Goal: Navigation & Orientation: Find specific page/section

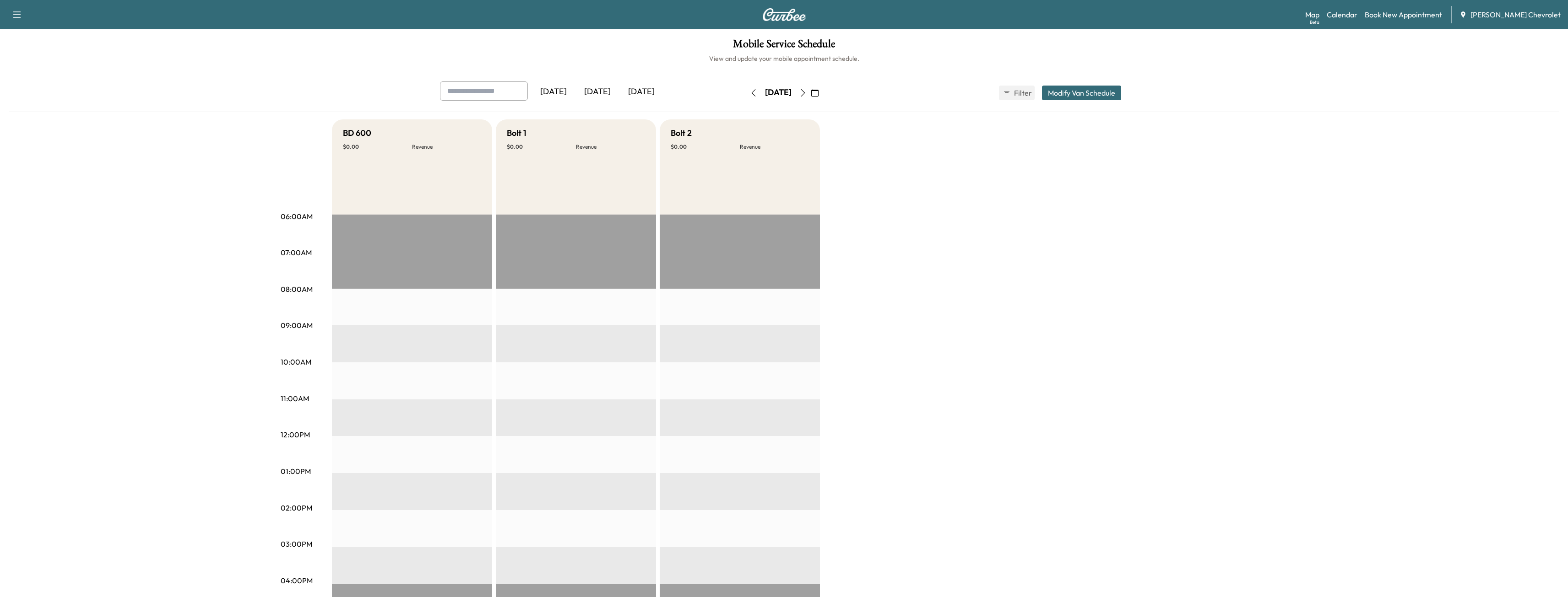
click at [121, 102] on div "[DATE] [DATE] [DATE] [DATE] August 2025 S M T W T F S 27 28 29 30 31 1 2 3 4 5 …" at bounding box center [783, 97] width 1550 height 30
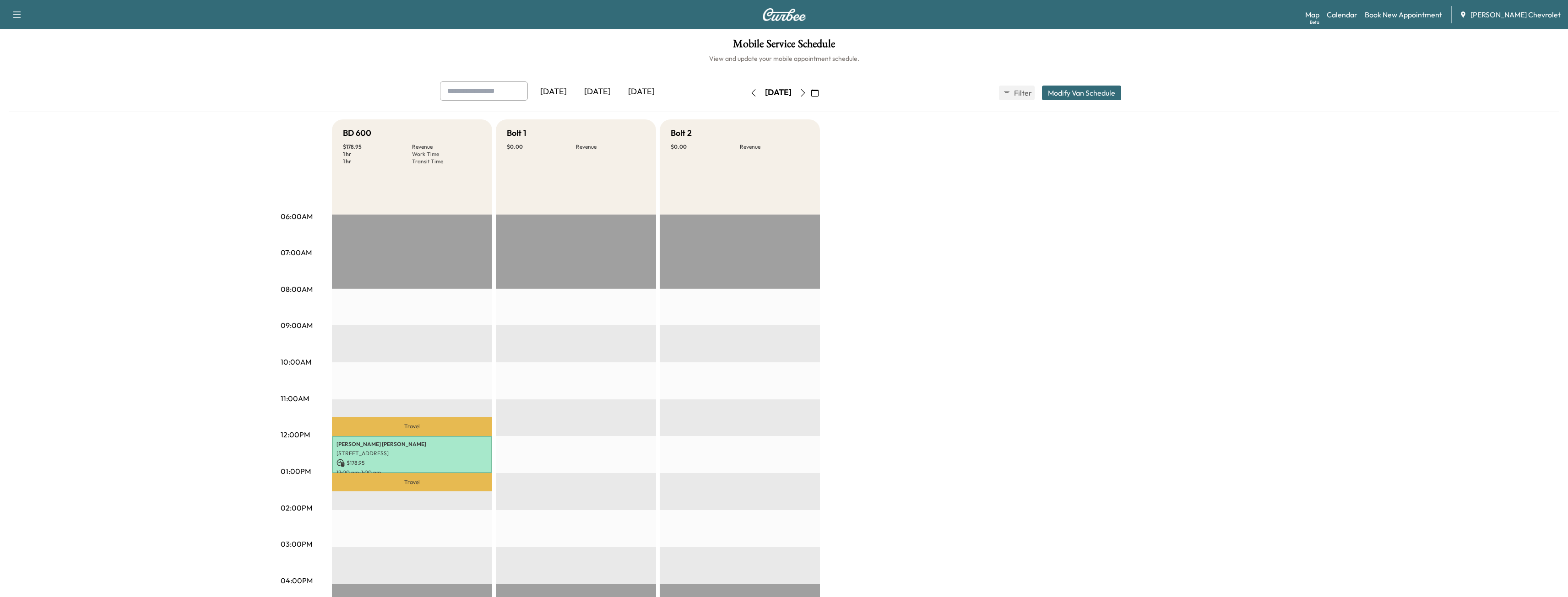
click at [807, 93] on icon "button" at bounding box center [803, 93] width 8 height 8
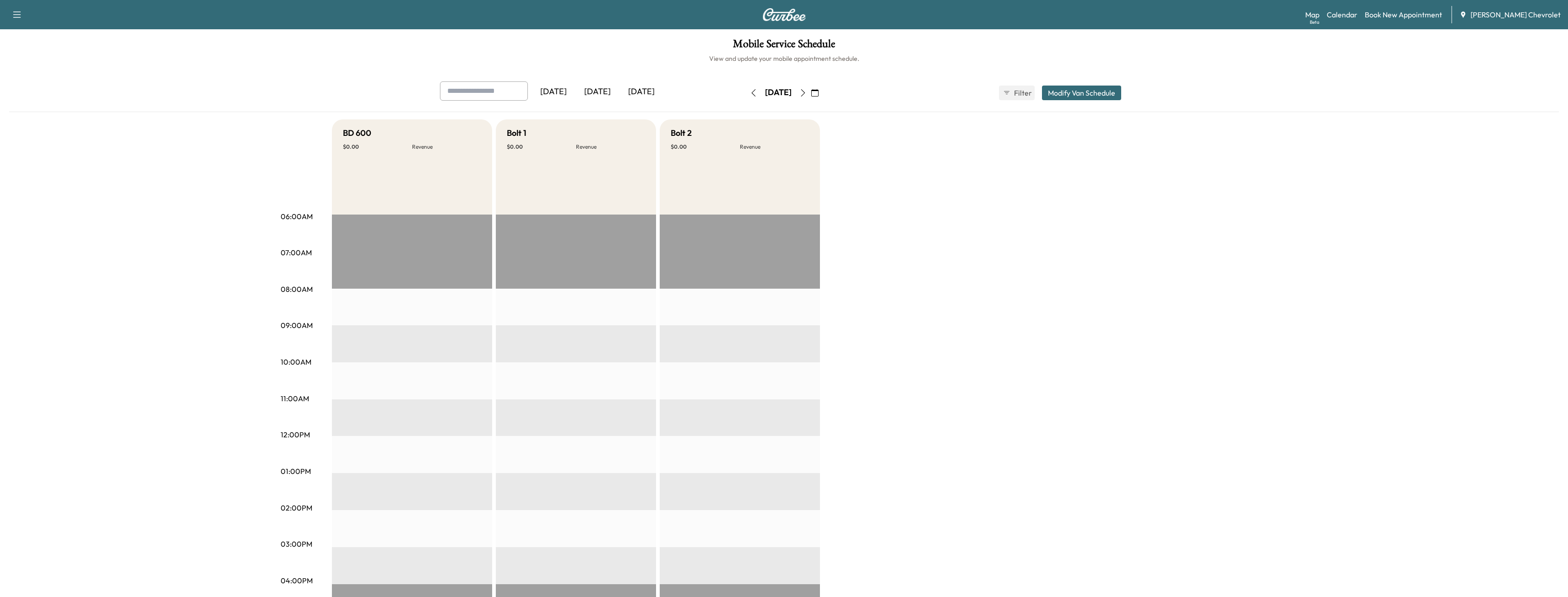
click at [807, 94] on icon "button" at bounding box center [803, 93] width 8 height 8
click at [807, 95] on icon "button" at bounding box center [803, 93] width 8 height 8
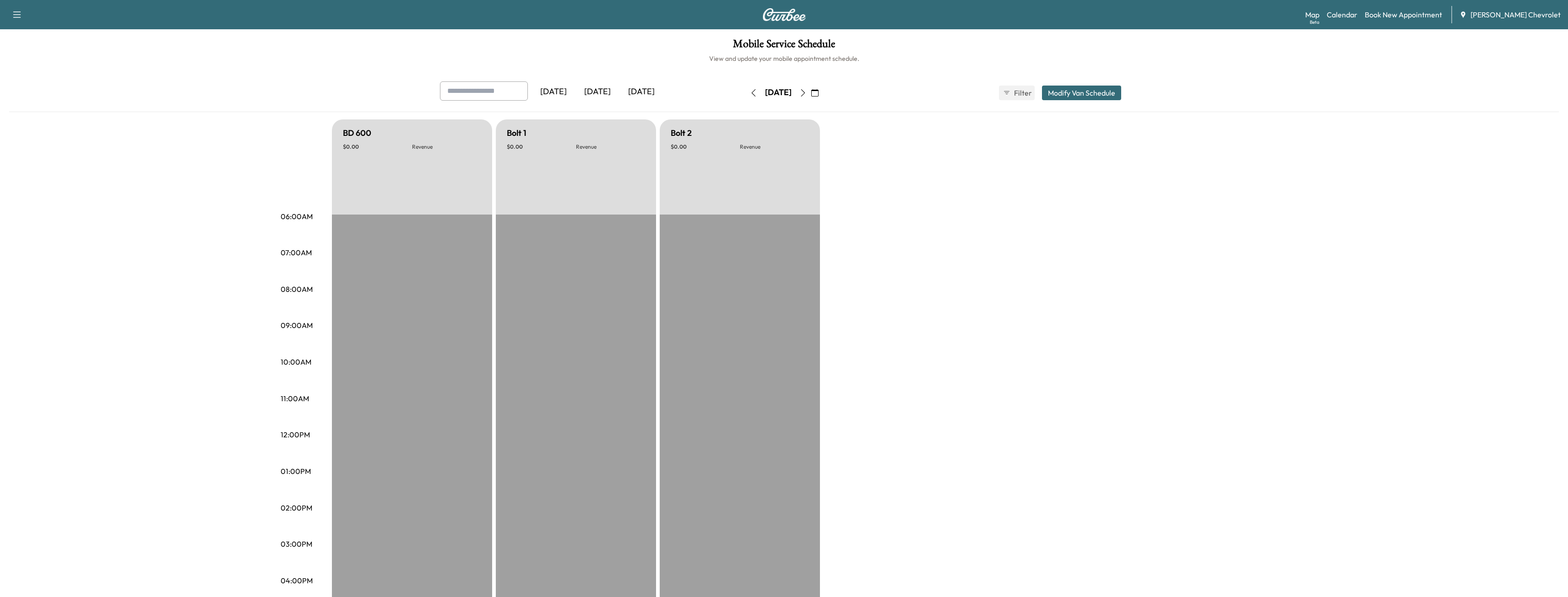
click at [807, 90] on icon "button" at bounding box center [803, 93] width 8 height 8
click at [746, 88] on button "button" at bounding box center [754, 93] width 16 height 15
click at [750, 90] on icon "button" at bounding box center [754, 93] width 8 height 8
click at [746, 90] on button "button" at bounding box center [754, 93] width 16 height 15
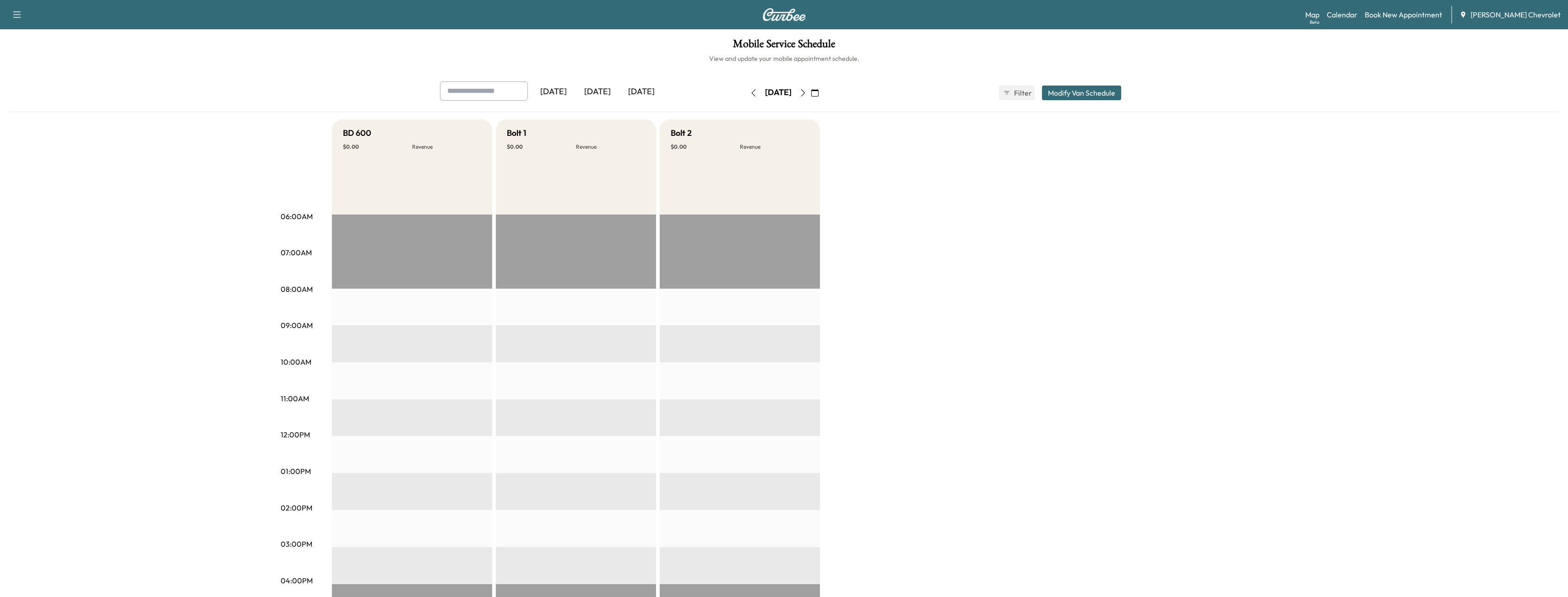
click at [750, 90] on icon "button" at bounding box center [754, 93] width 8 height 8
click at [746, 90] on button "button" at bounding box center [754, 93] width 16 height 15
click at [750, 90] on icon "button" at bounding box center [754, 93] width 8 height 8
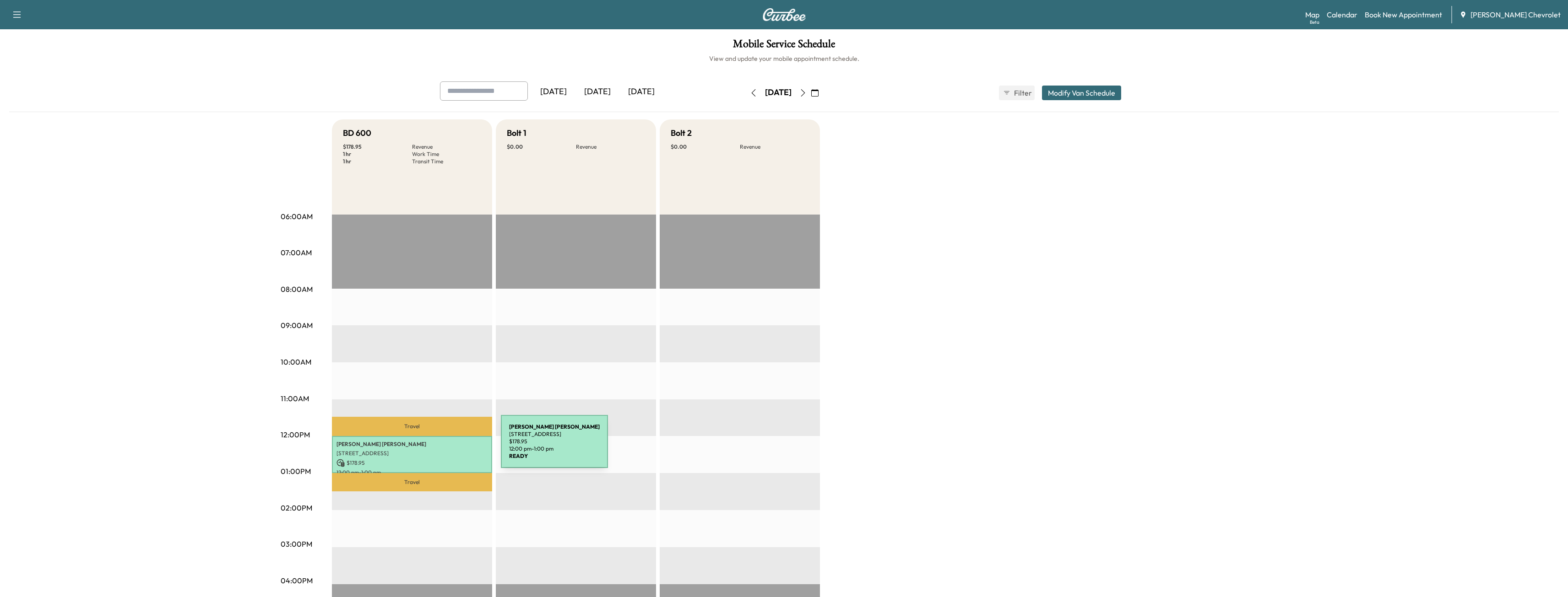
click at [432, 450] on p "2446 Kipling Ave, Cincinnati, OH 45239, USA" at bounding box center [412, 453] width 151 height 8
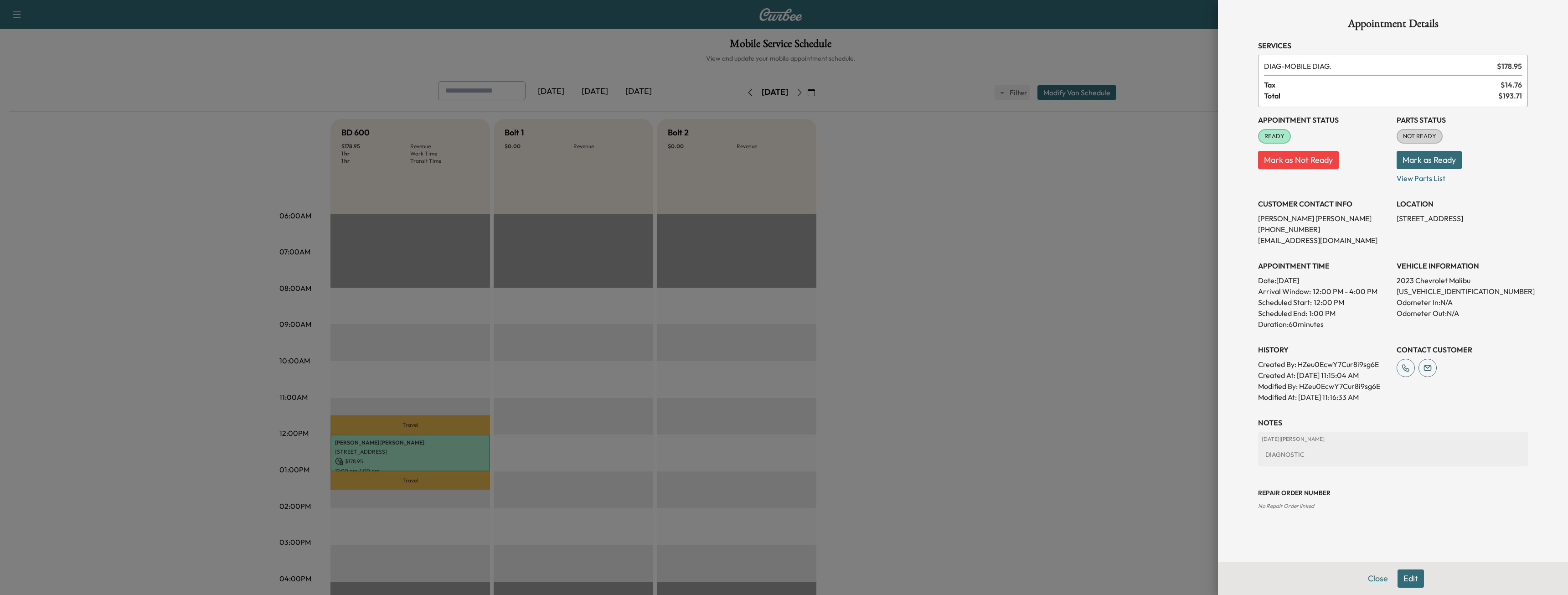
click at [1381, 575] on button "Close" at bounding box center [1378, 579] width 32 height 18
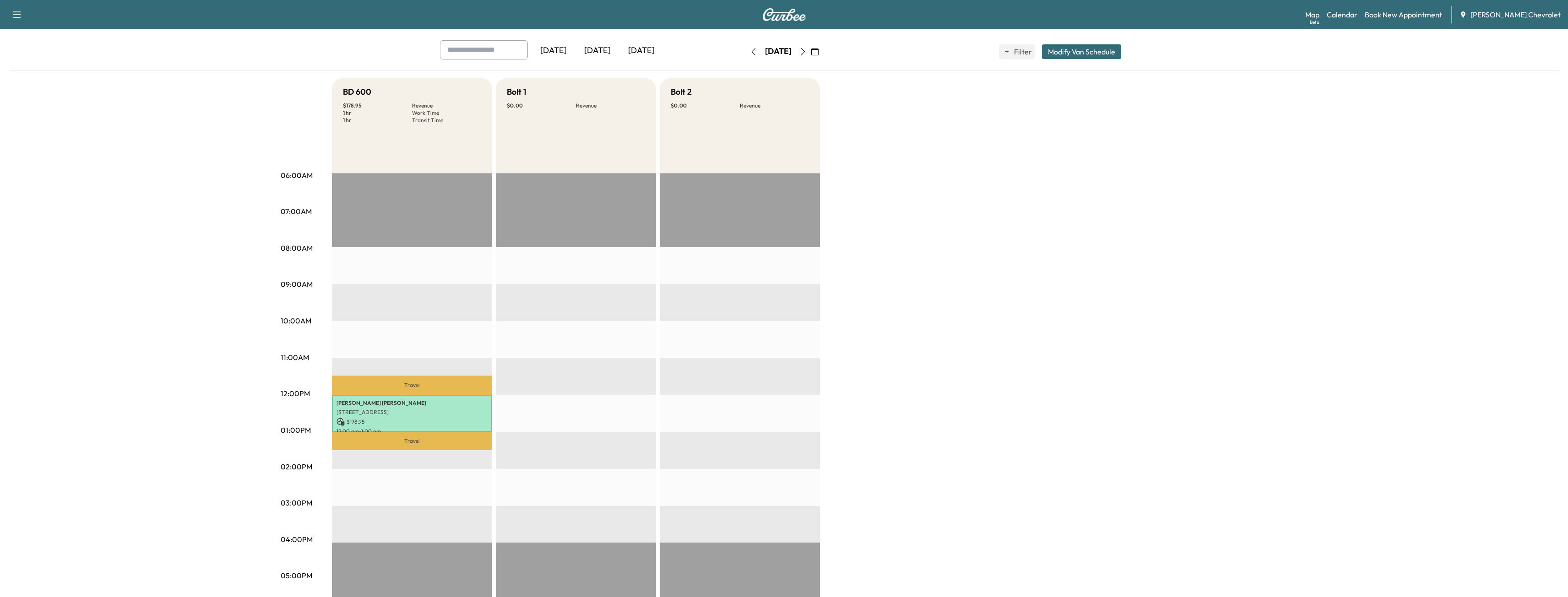
scroll to position [46, 0]
